Goal: Information Seeking & Learning: Understand process/instructions

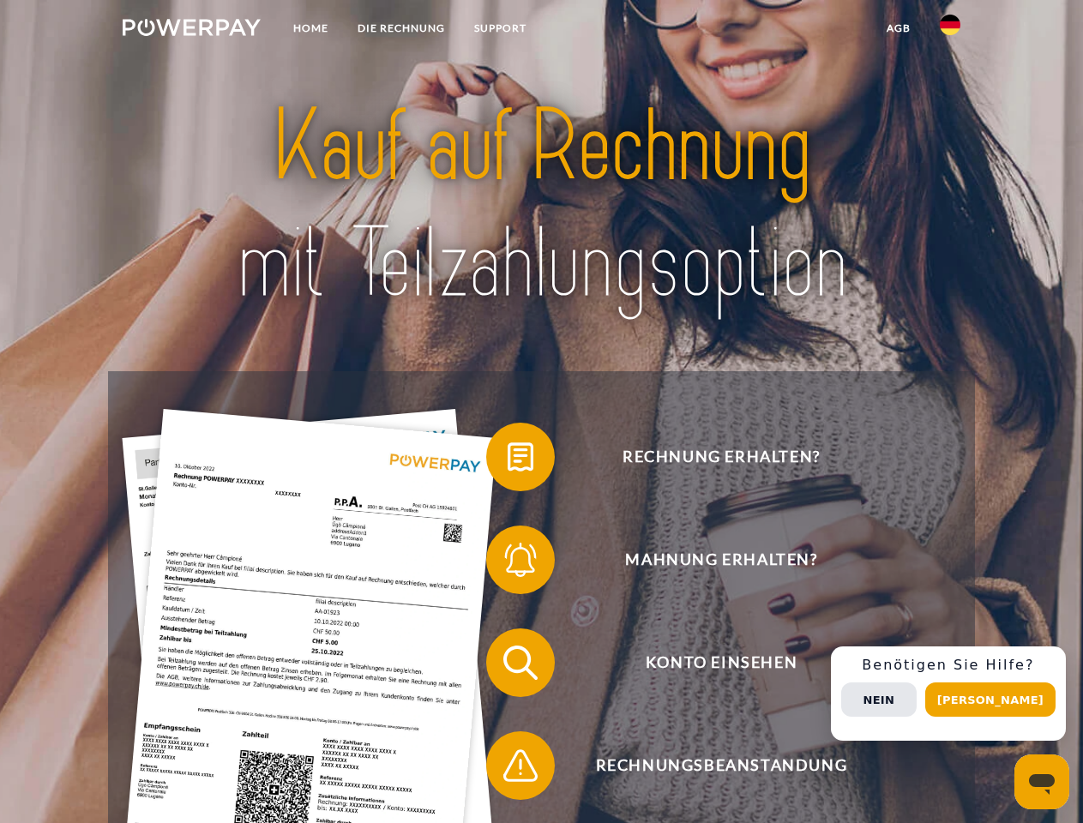
click at [191, 30] on img at bounding box center [192, 27] width 138 height 17
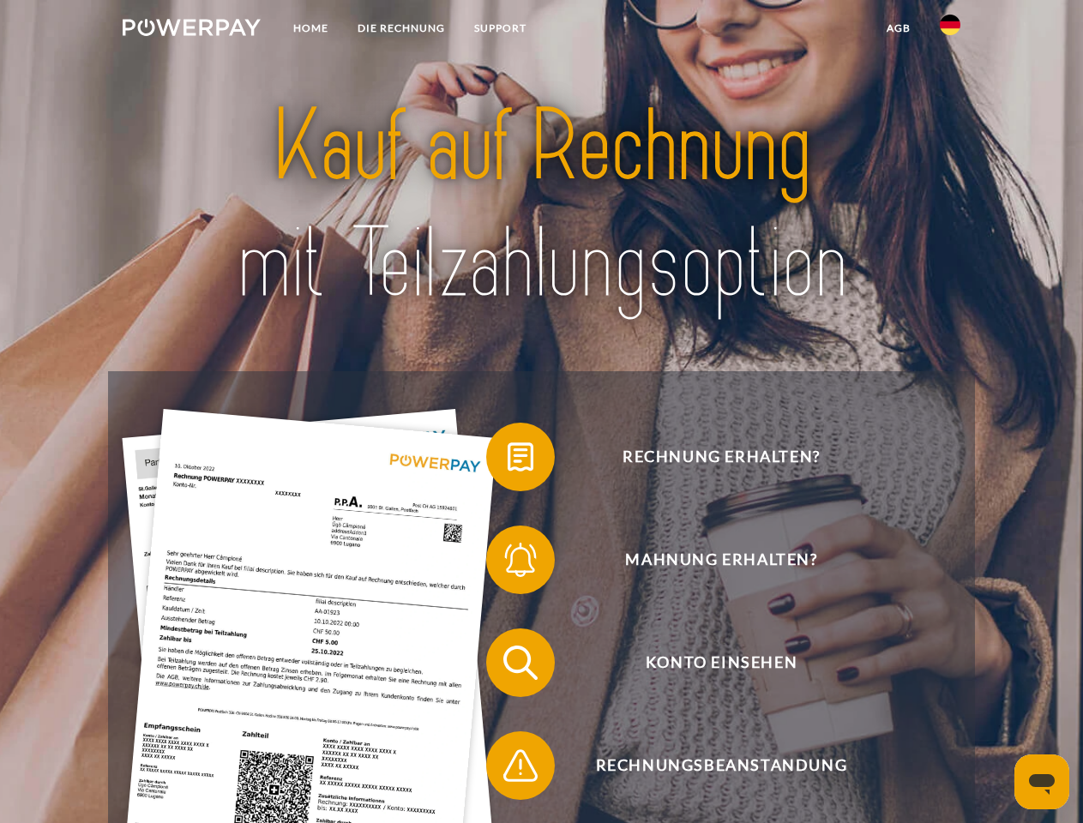
click at [950, 30] on img at bounding box center [950, 25] width 21 height 21
click at [898, 28] on link "agb" at bounding box center [898, 28] width 53 height 31
click at [507, 460] on span at bounding box center [495, 457] width 86 height 86
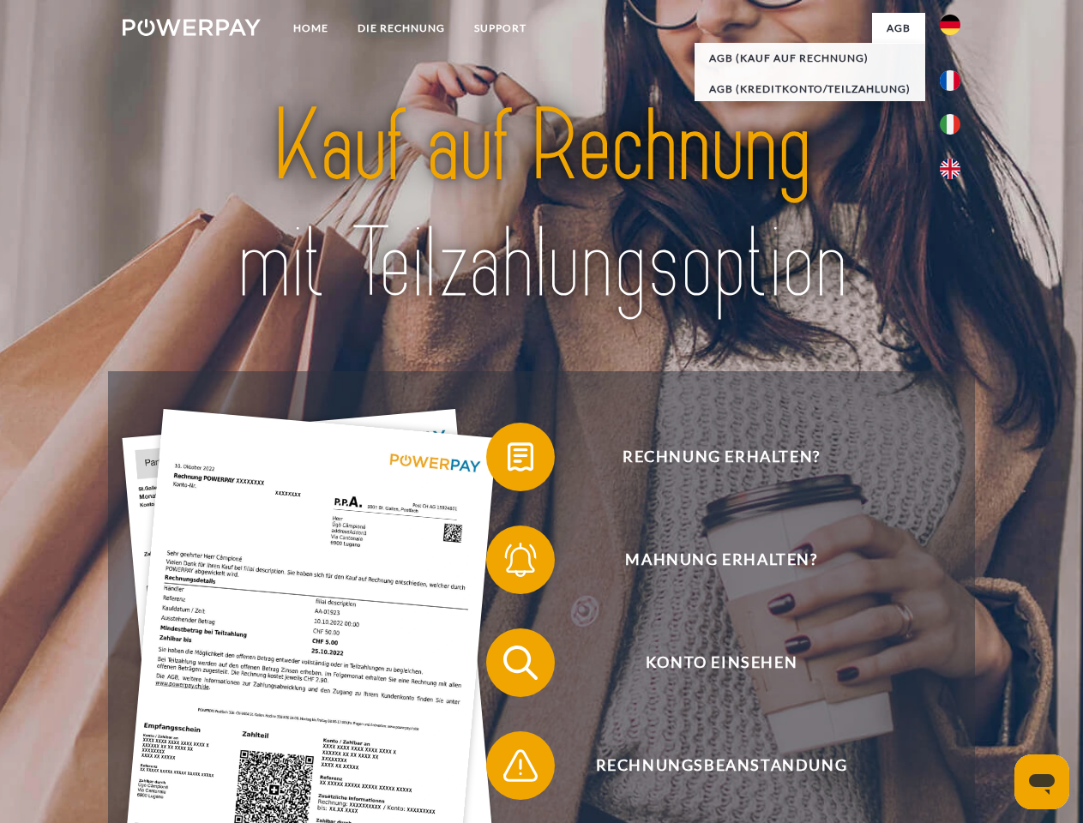
click at [507, 563] on span at bounding box center [495, 560] width 86 height 86
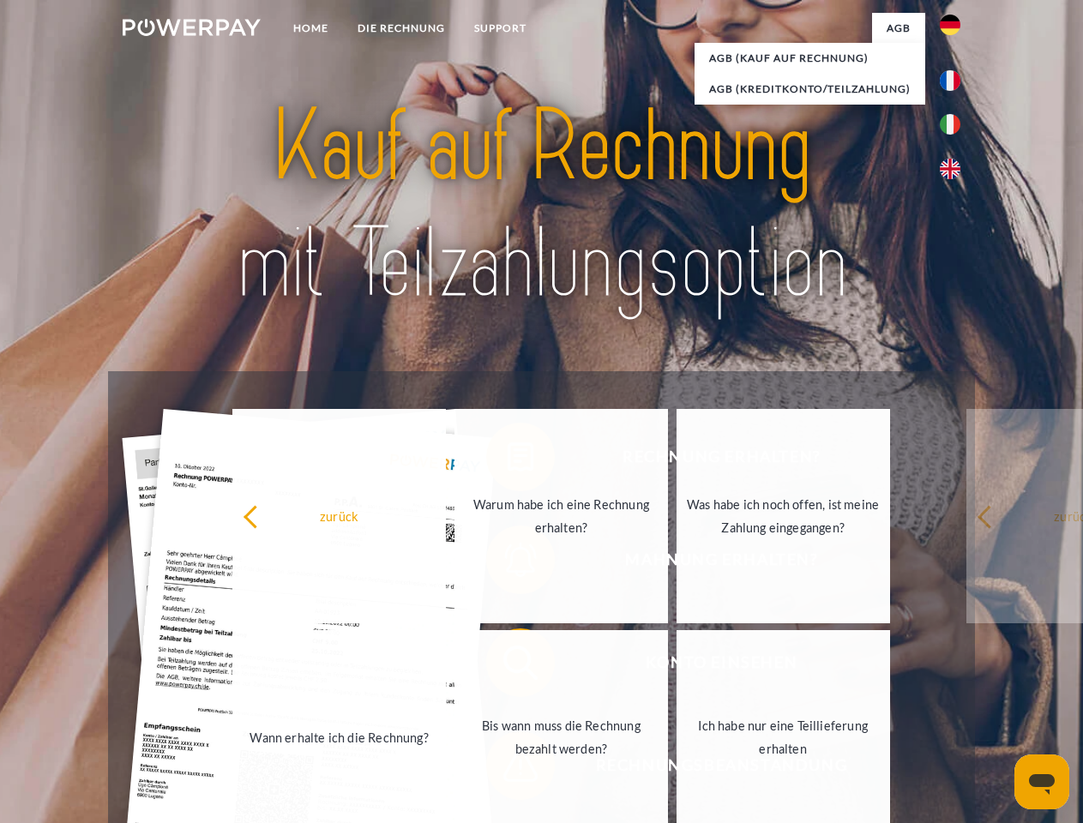
click at [507, 666] on link "Bis wann muss die Rechnung bezahlt werden?" at bounding box center [560, 737] width 213 height 214
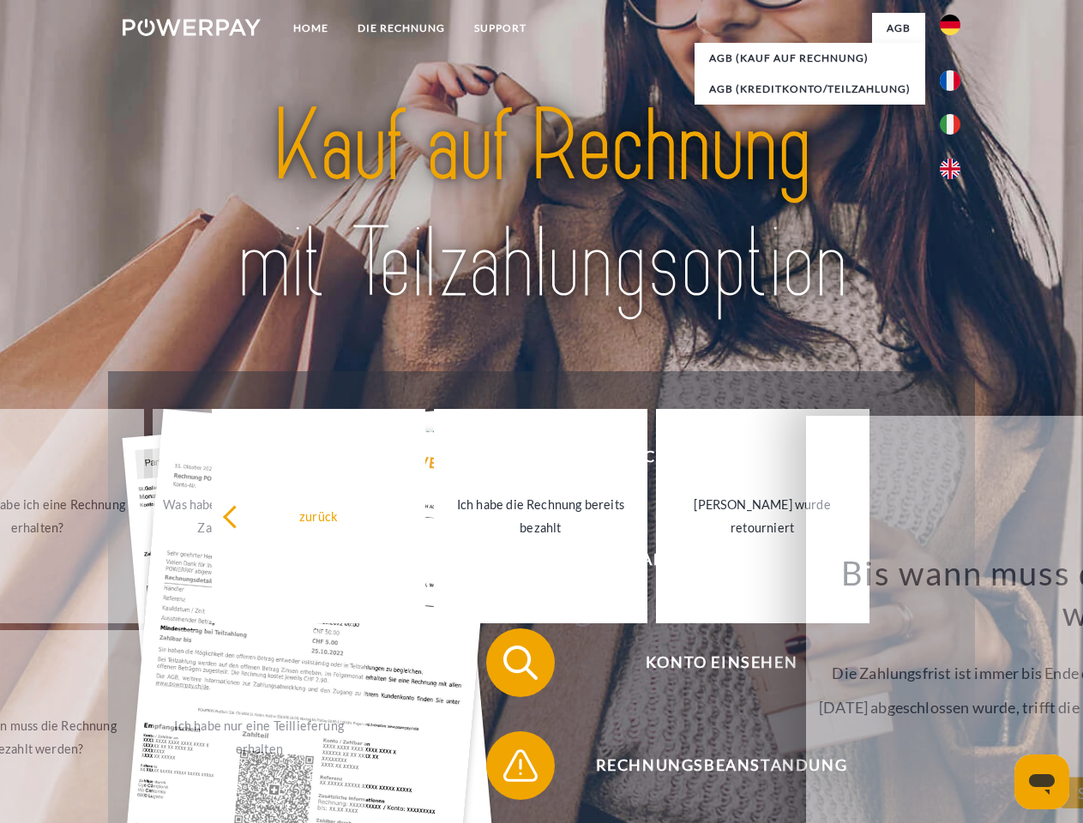
click at [507, 769] on span at bounding box center [495, 766] width 86 height 86
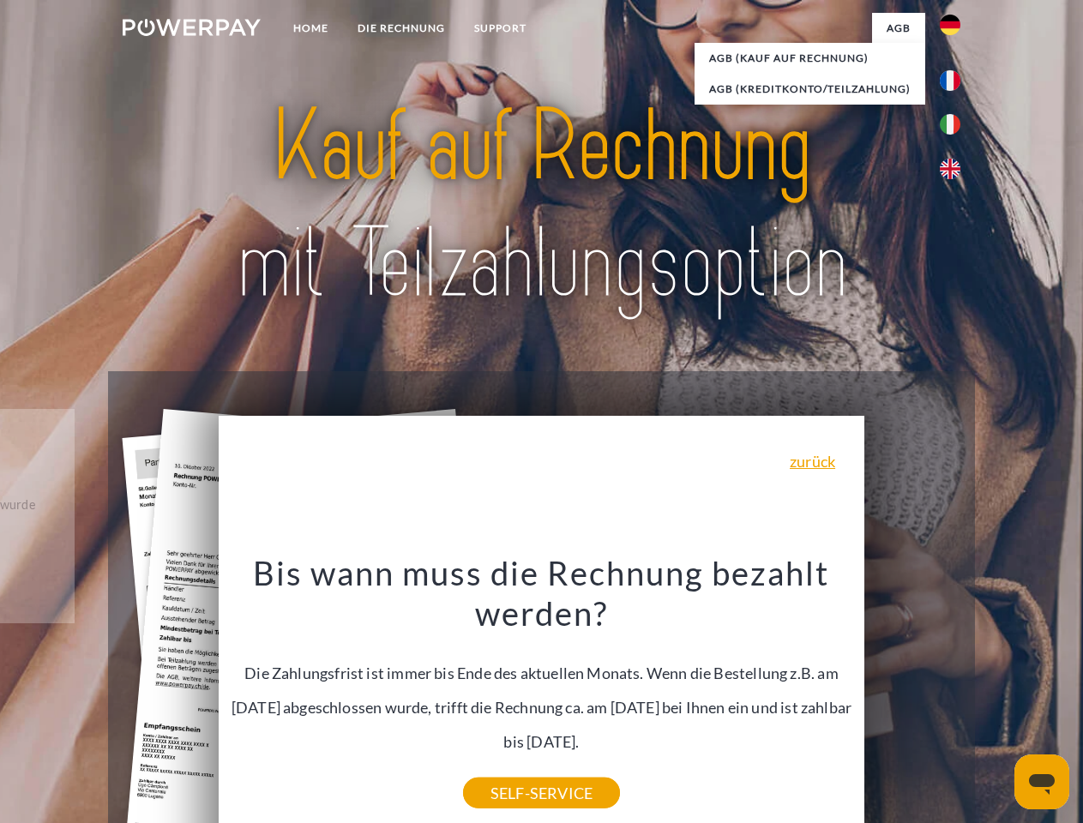
click at [954, 694] on div "Rechnung erhalten? Mahnung erhalten? Konto einsehen" at bounding box center [541, 714] width 866 height 686
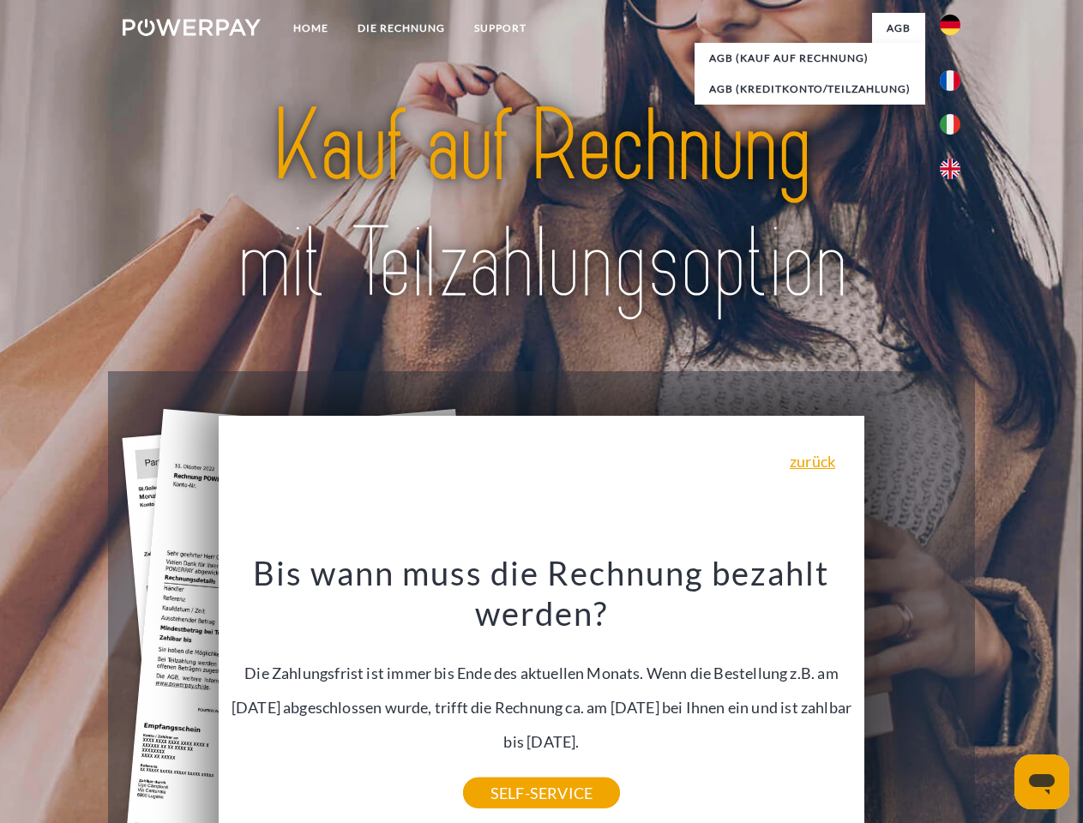
click at [912, 697] on span "Konto einsehen" at bounding box center [721, 662] width 420 height 69
click at [996, 700] on header "Home DIE RECHNUNG SUPPORT" at bounding box center [541, 592] width 1083 height 1184
